Goal: Transaction & Acquisition: Purchase product/service

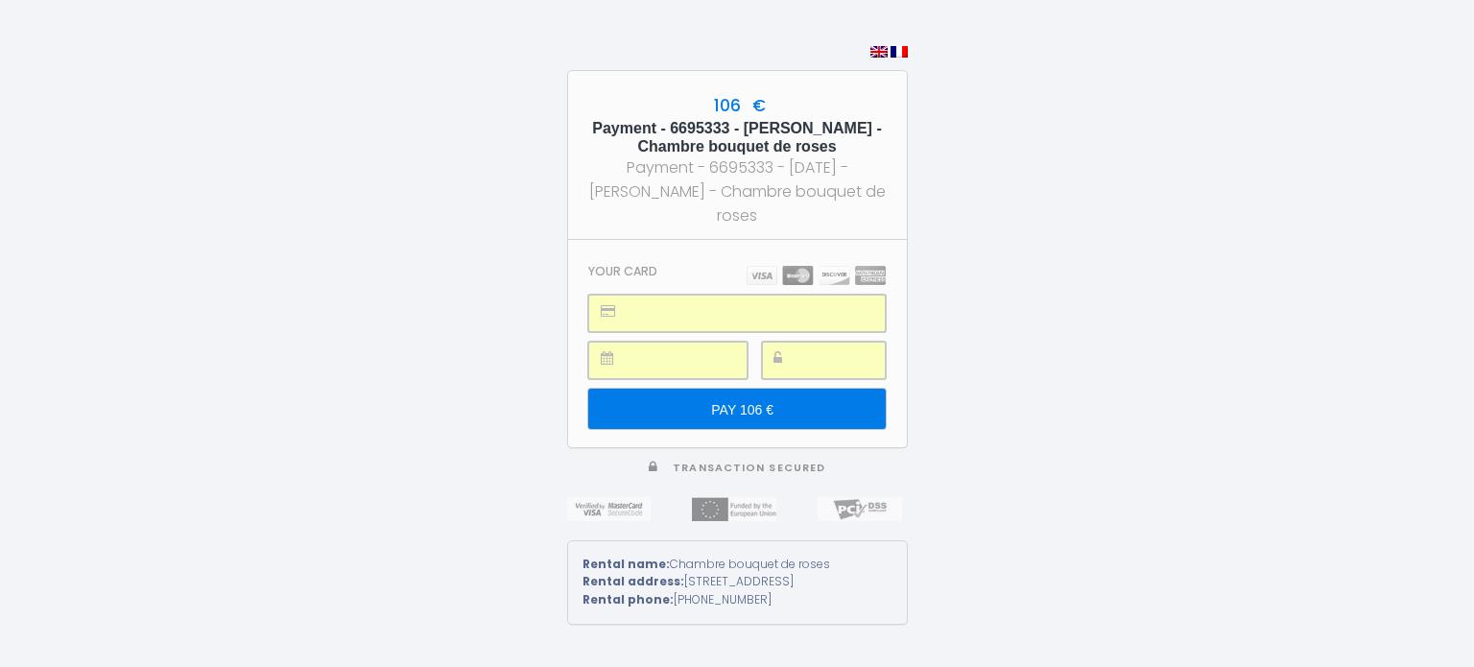
click at [747, 394] on input "PAY 106 €" at bounding box center [736, 409] width 297 height 40
click at [809, 409] on input "PAY 106 €" at bounding box center [736, 409] width 297 height 40
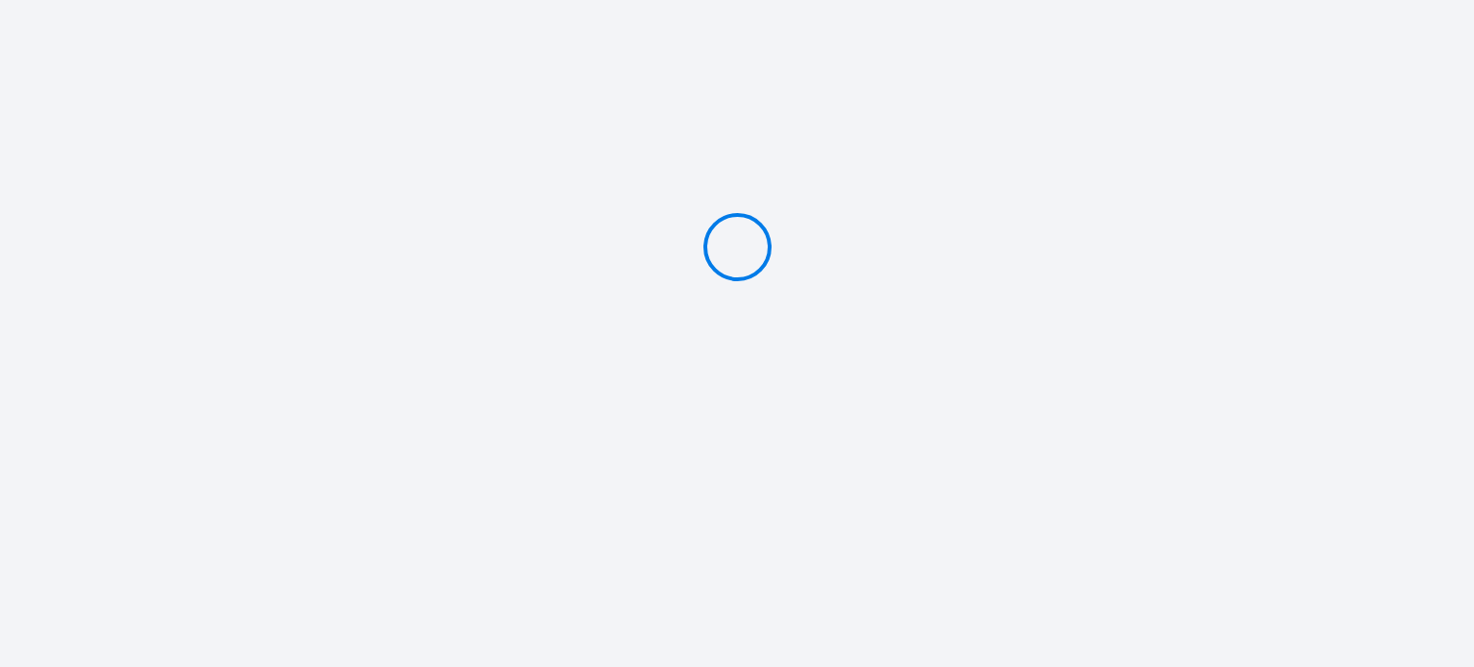
type input "PAY 106 €"
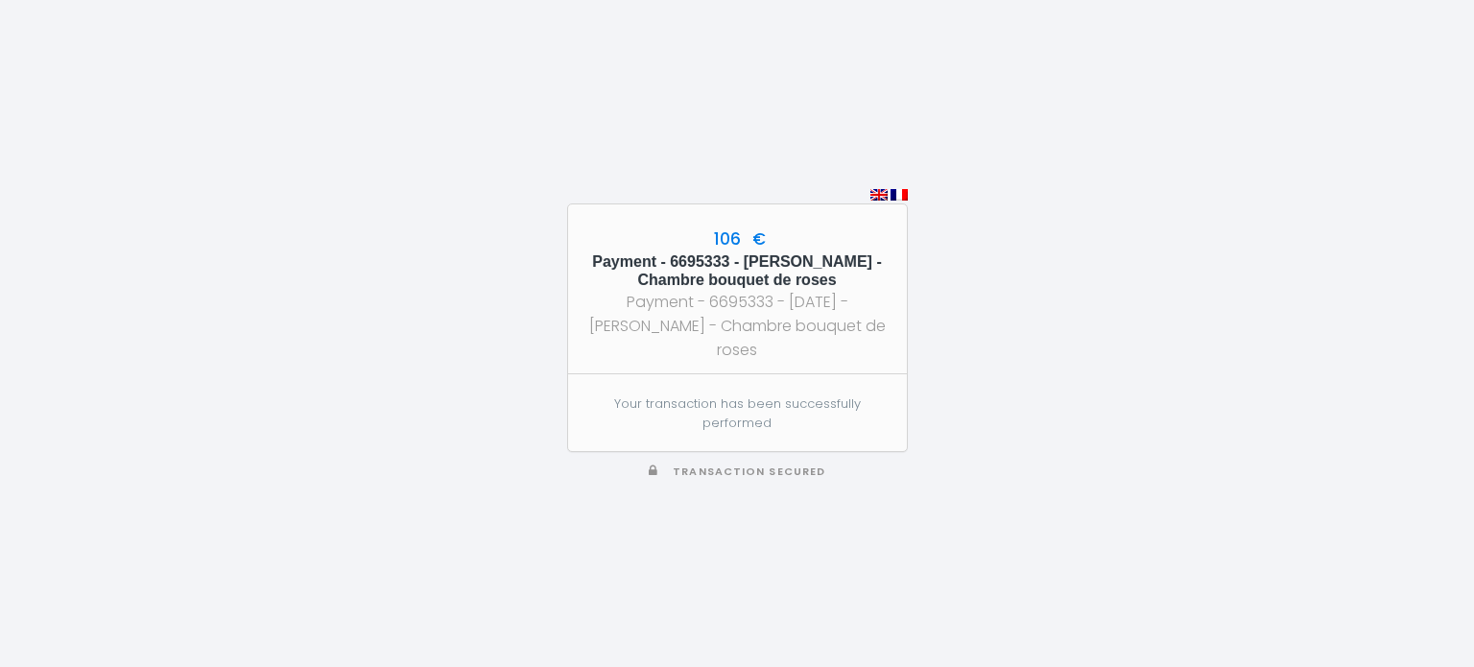
click at [820, 516] on div "106 € Payment - 6695333 - Samson AMOUSSOU - Chambre bouquet de roses Payment - …" at bounding box center [737, 333] width 341 height 667
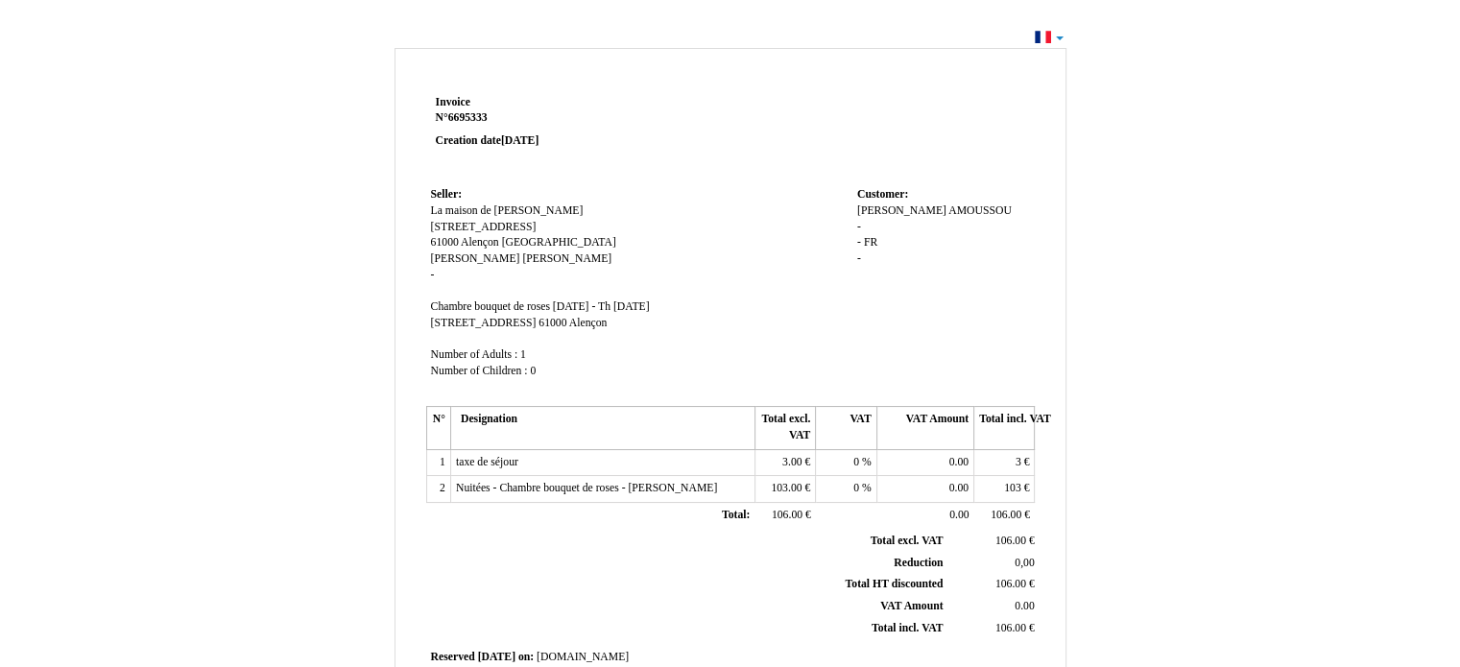
scroll to position [461, 0]
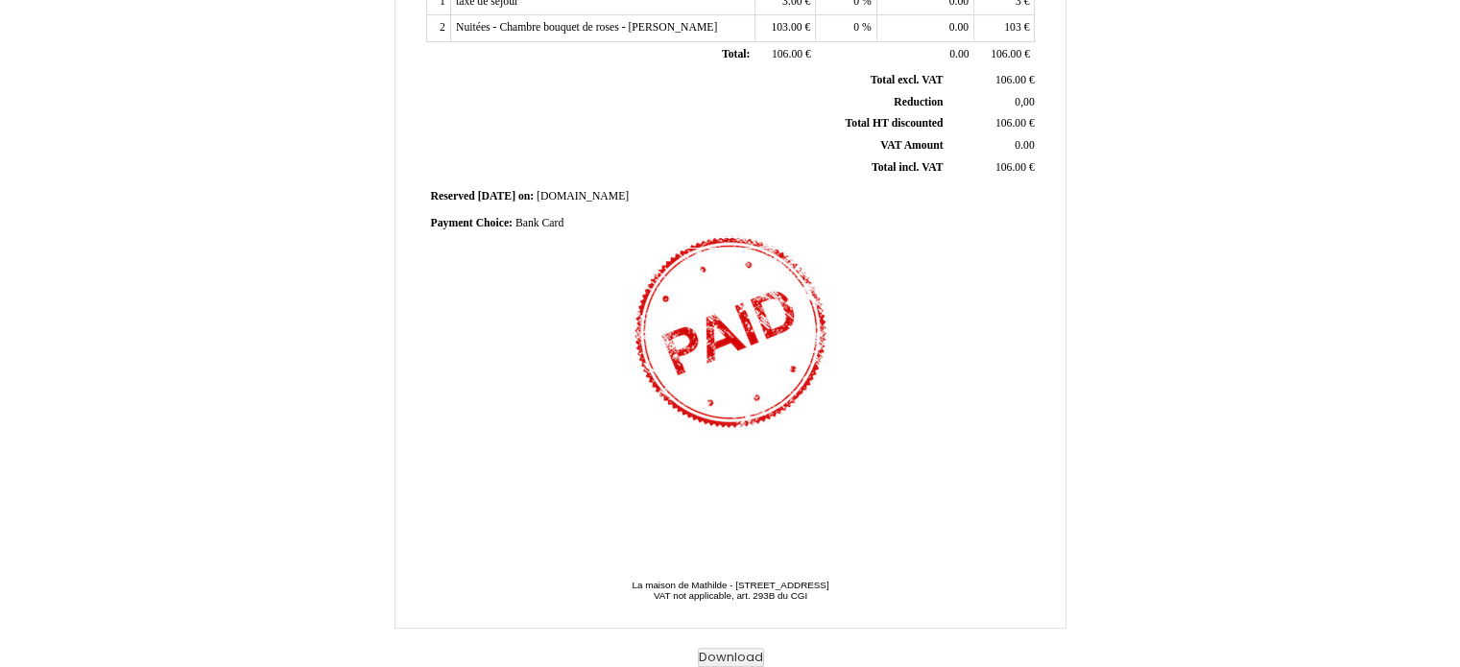
click at [1254, 57] on div "Invoice Invoice N° 6695333 6695333 Creation date [DATE] Seller: Seller: La mais…" at bounding box center [730, 125] width 1123 height 1084
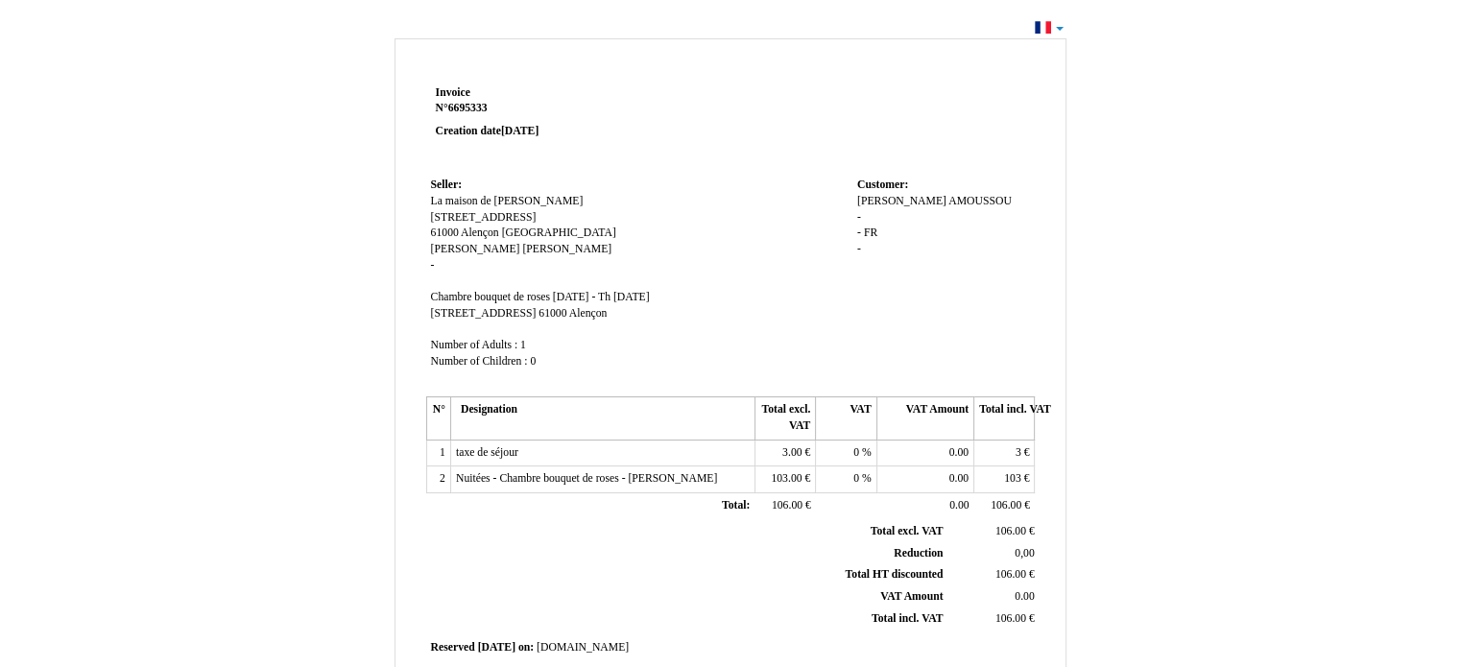
scroll to position [0, 0]
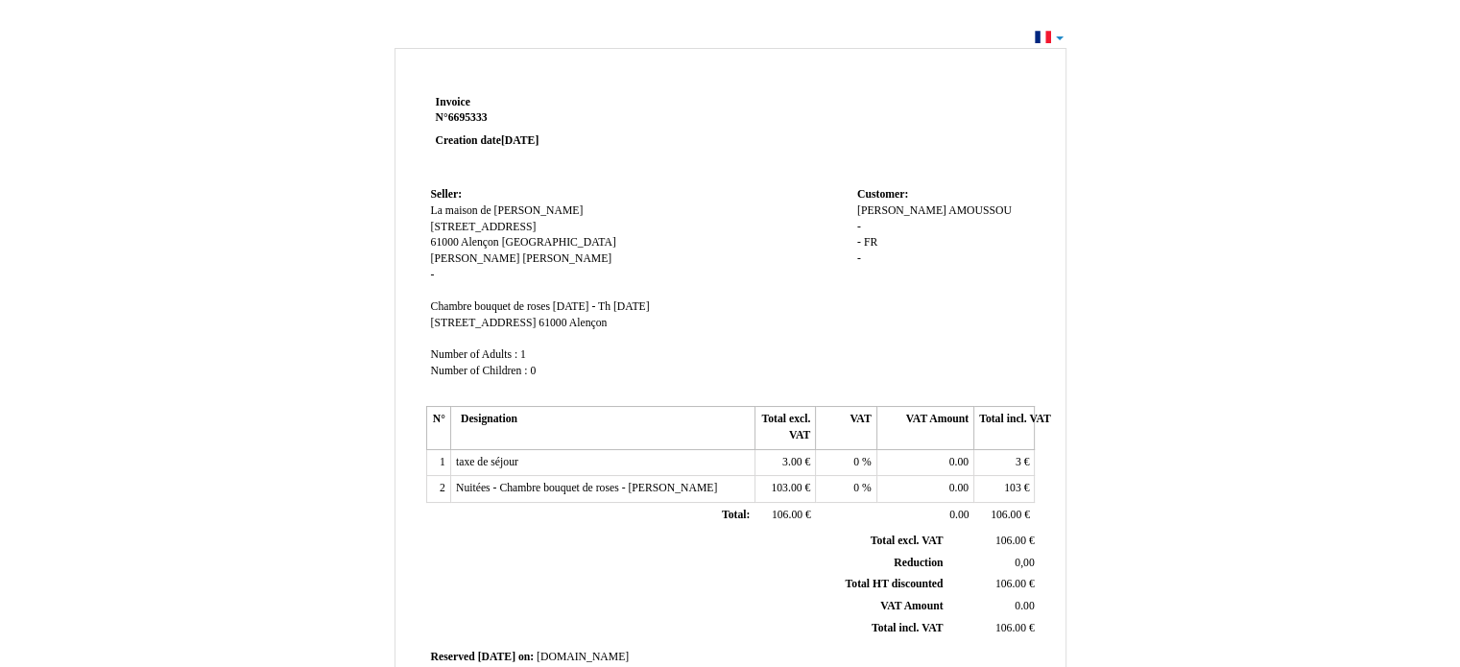
click at [1173, 164] on div "Invoice Invoice N° 6695333 6695333 Creation date [DATE] Seller: Seller: La mais…" at bounding box center [730, 585] width 1123 height 1084
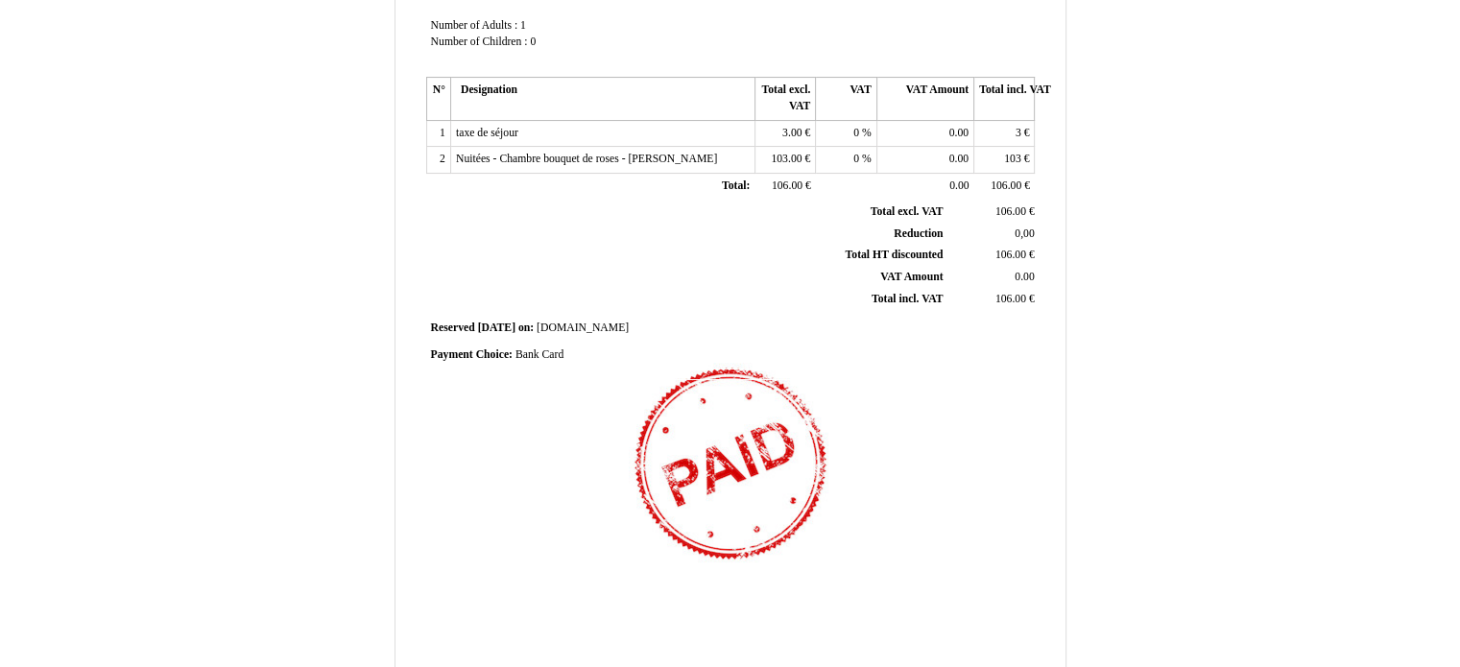
scroll to position [461, 0]
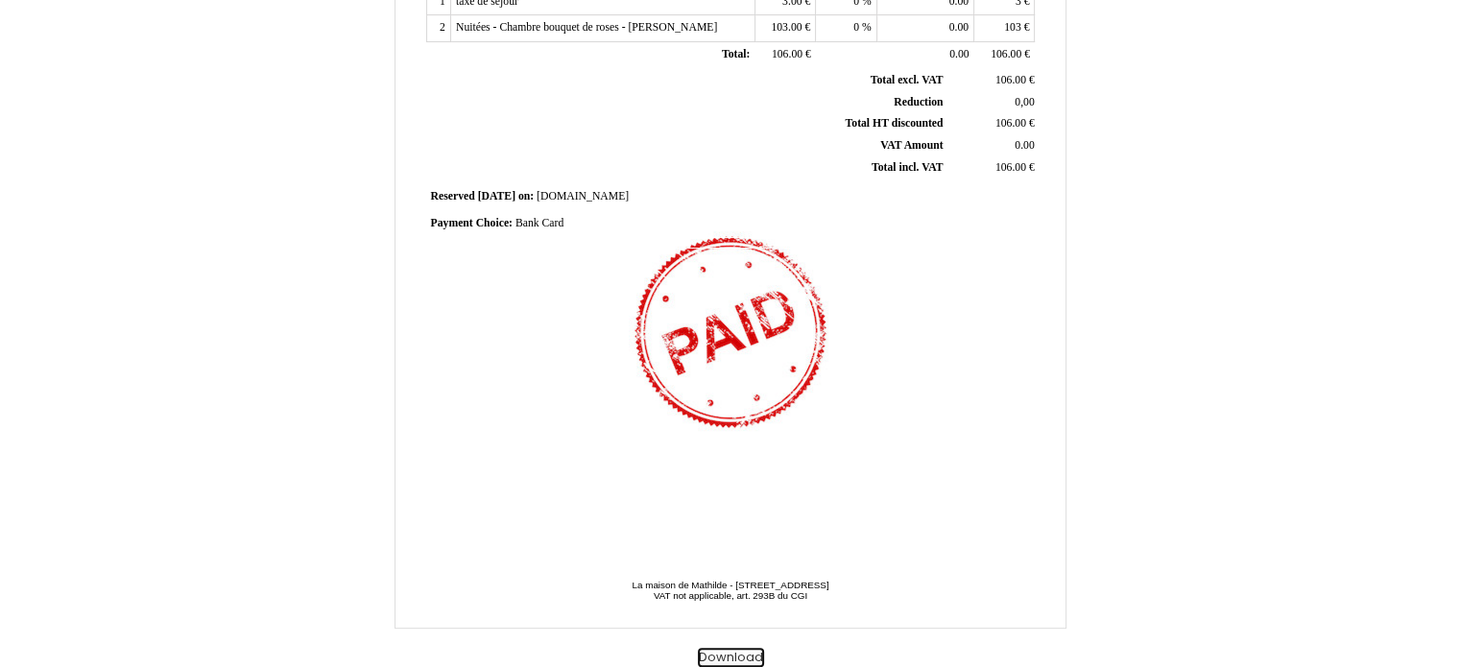
click at [737, 654] on button "Download" at bounding box center [731, 658] width 66 height 20
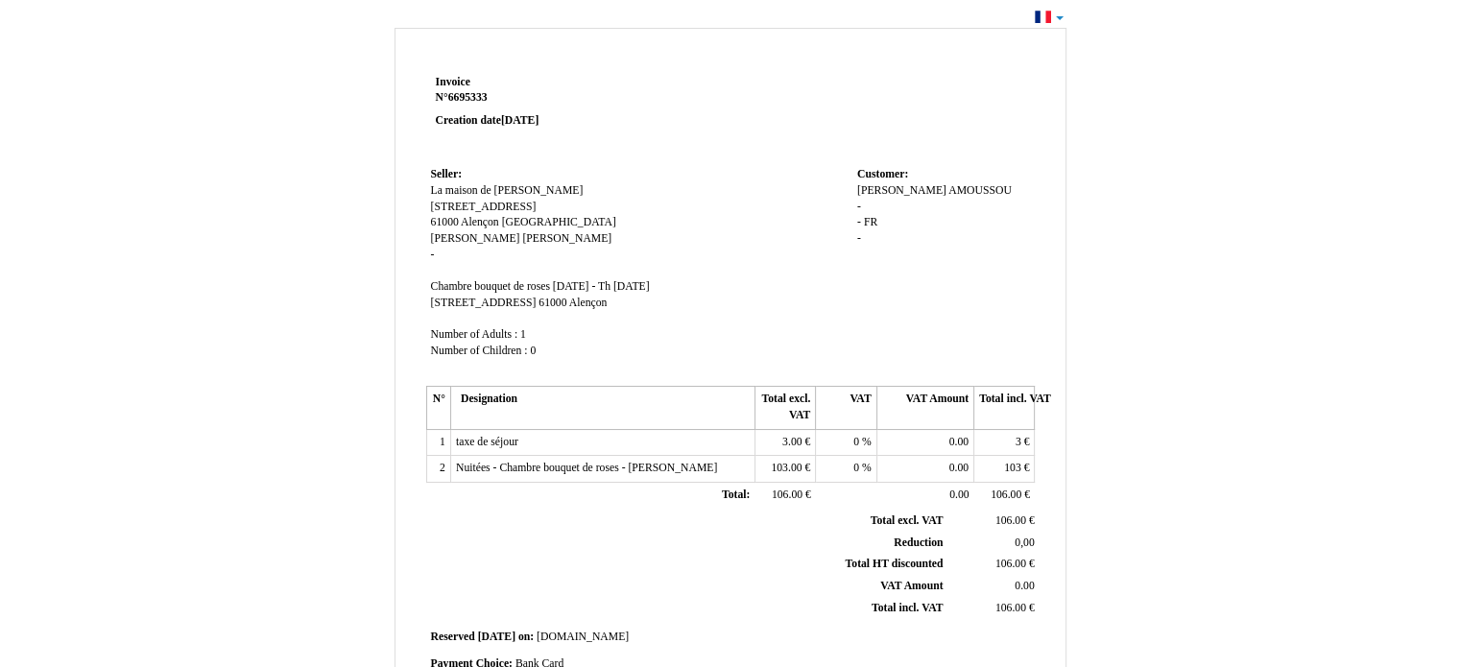
scroll to position [0, 0]
